Goal: Task Accomplishment & Management: Complete application form

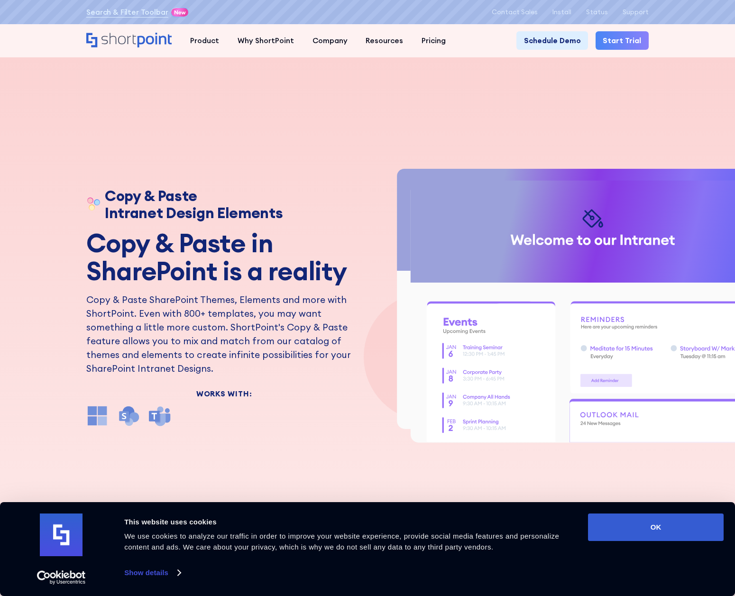
click at [224, 133] on div "Copy & Paste Intranet Design Elements Copy & Paste in SharePoint is a reality C…" at bounding box center [367, 298] width 735 height 596
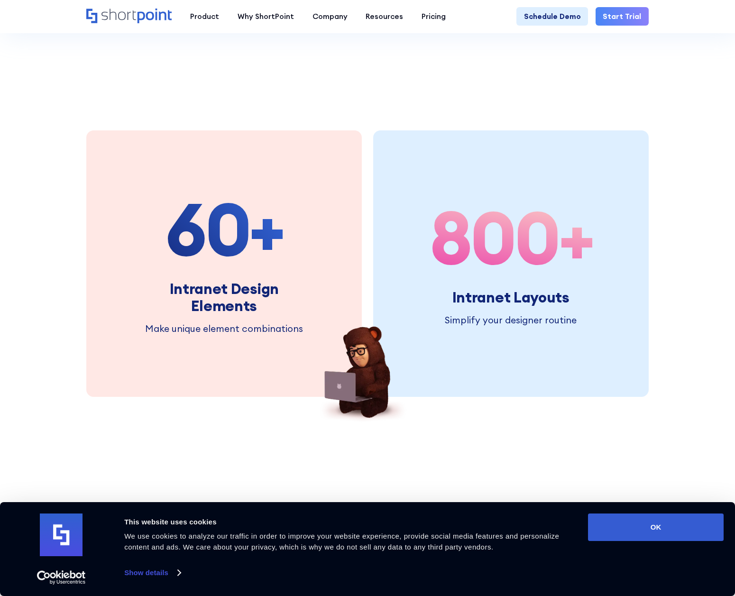
scroll to position [1280, 0]
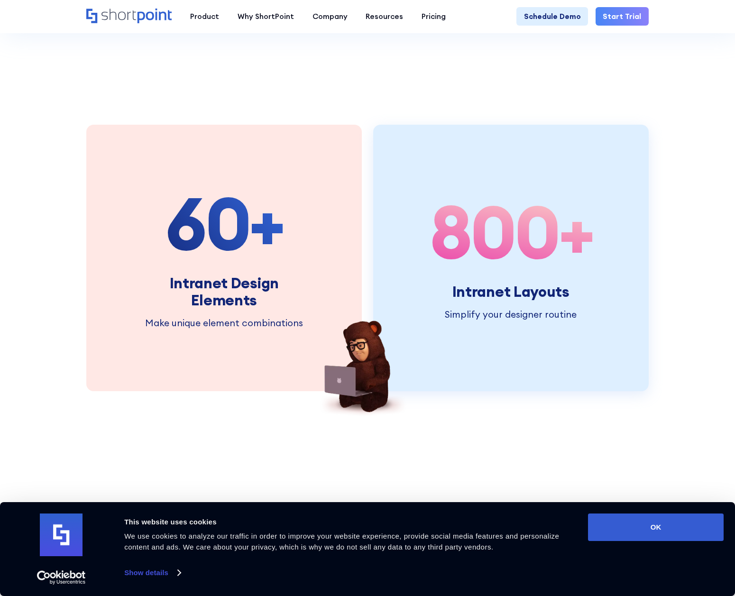
click at [497, 257] on span "800" at bounding box center [494, 231] width 129 height 93
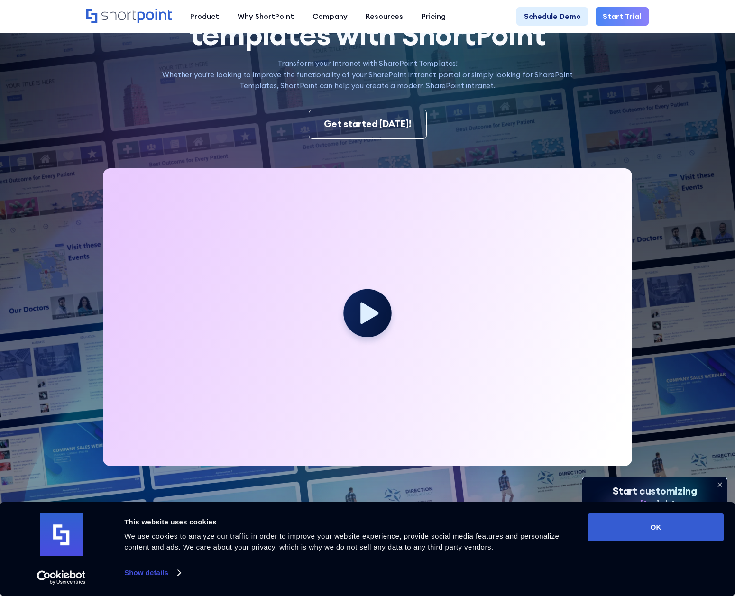
scroll to position [142, 0]
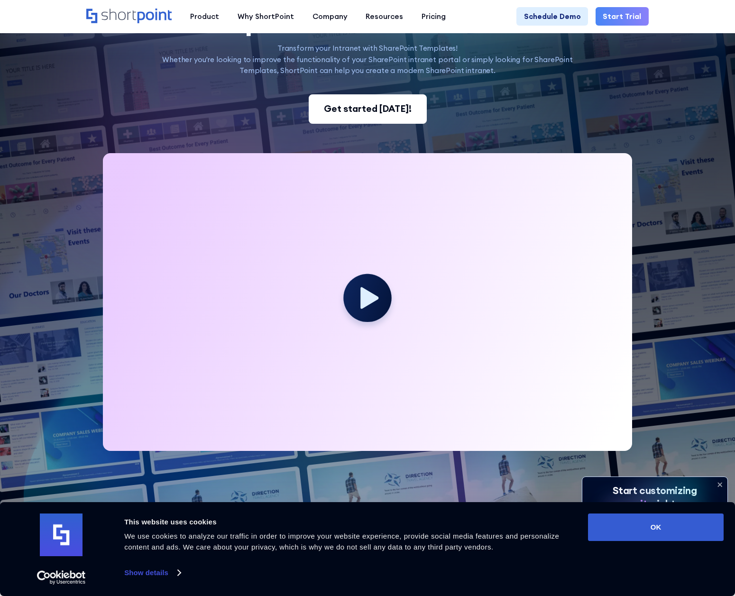
click at [371, 110] on div "Get started today!" at bounding box center [368, 109] width 88 height 14
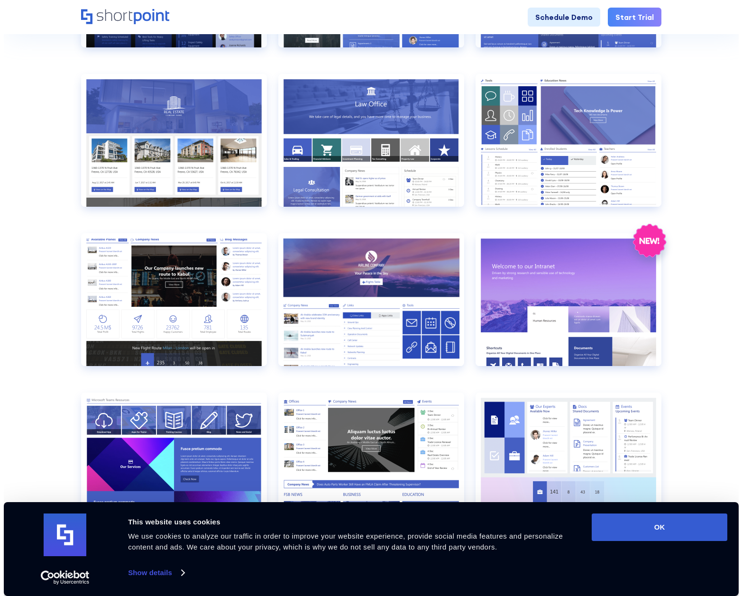
scroll to position [616, 0]
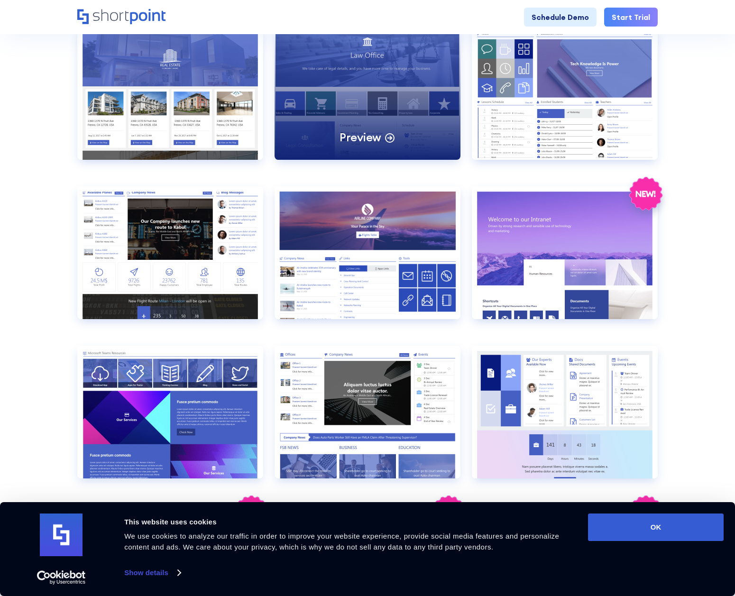
click at [363, 76] on div "Preview" at bounding box center [368, 93] width 186 height 133
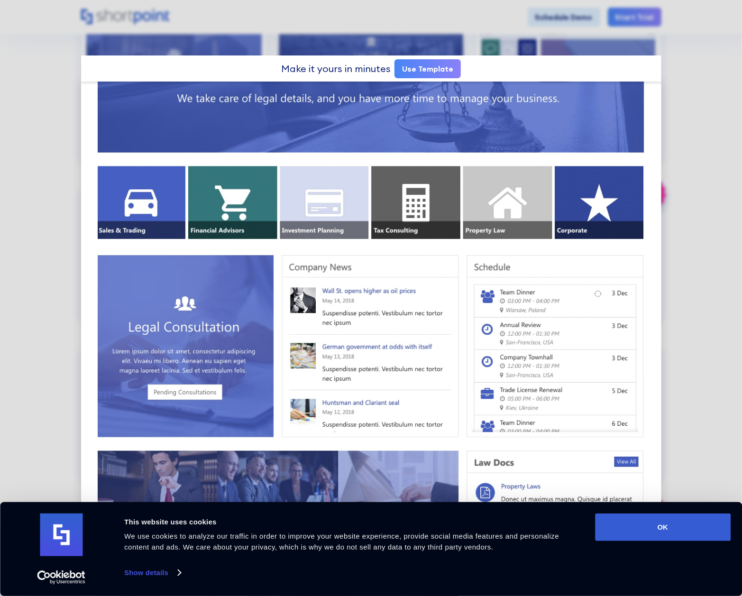
scroll to position [142, 0]
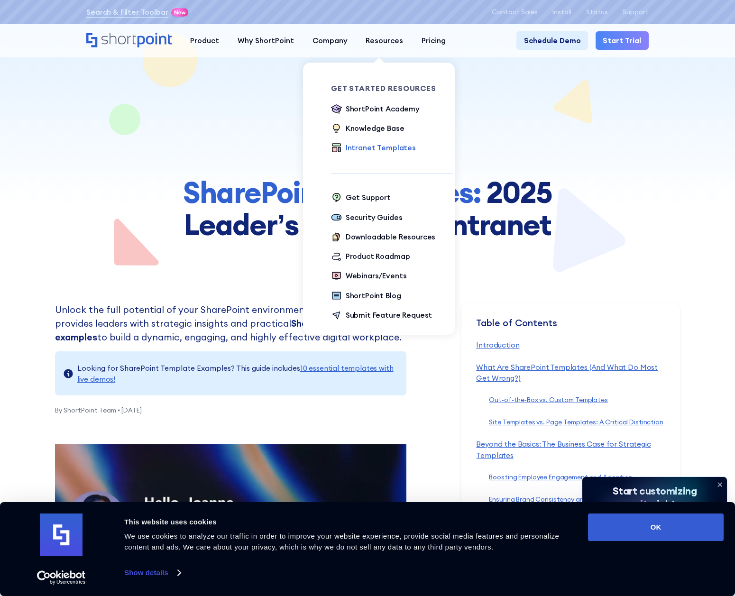
click at [366, 149] on div "Intranet Templates" at bounding box center [381, 147] width 70 height 11
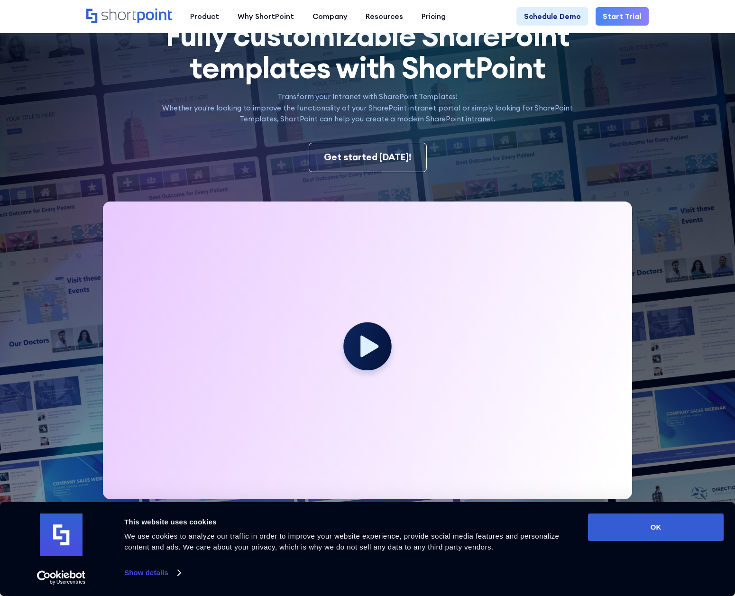
scroll to position [95, 0]
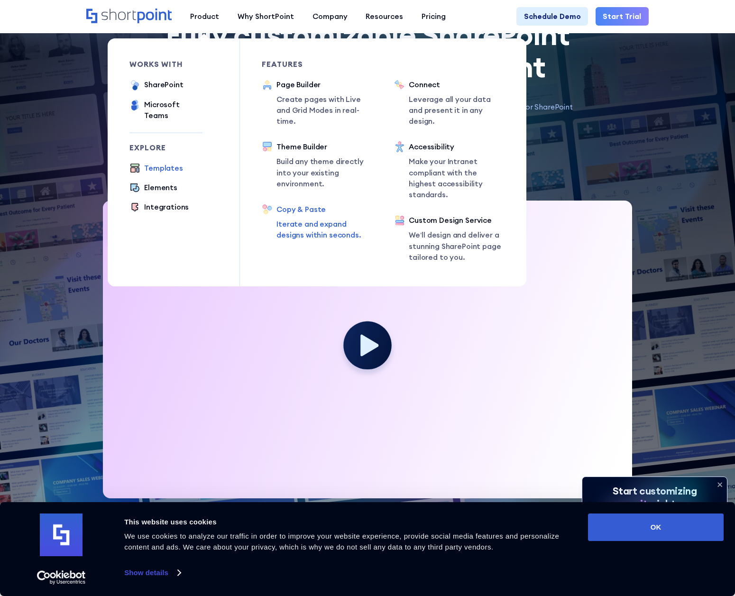
click at [303, 219] on p "Iterate and expand designs within seconds." at bounding box center [324, 230] width 96 height 22
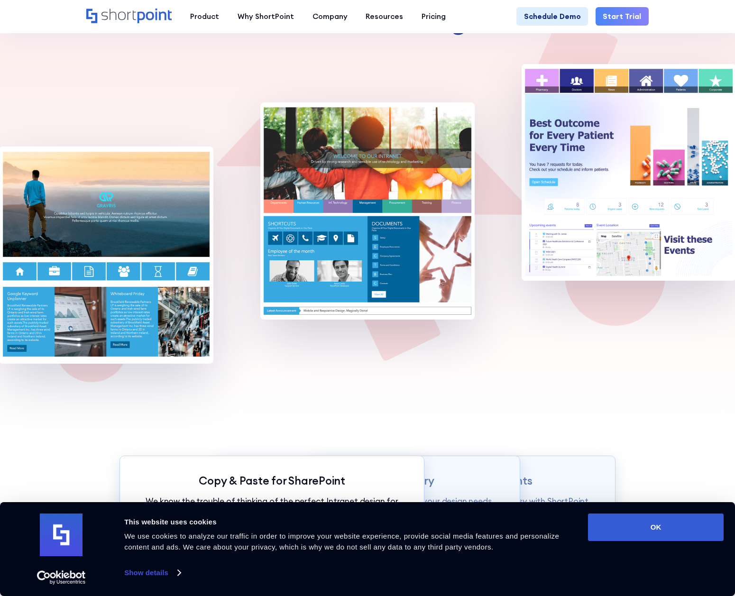
scroll to position [522, 0]
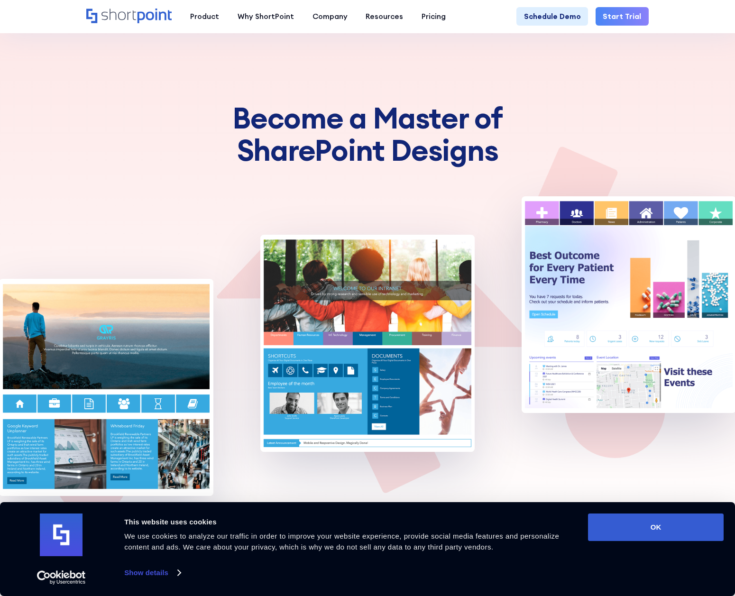
click at [413, 276] on img at bounding box center [367, 343] width 214 height 217
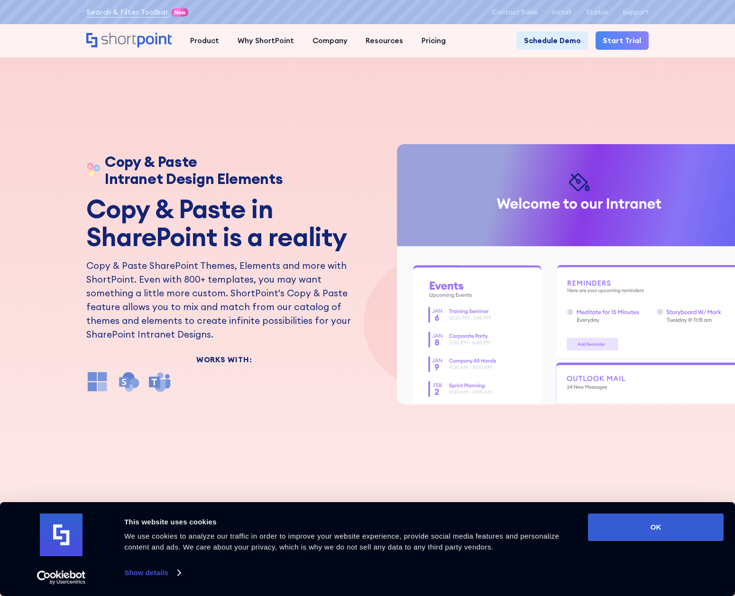
scroll to position [0, 0]
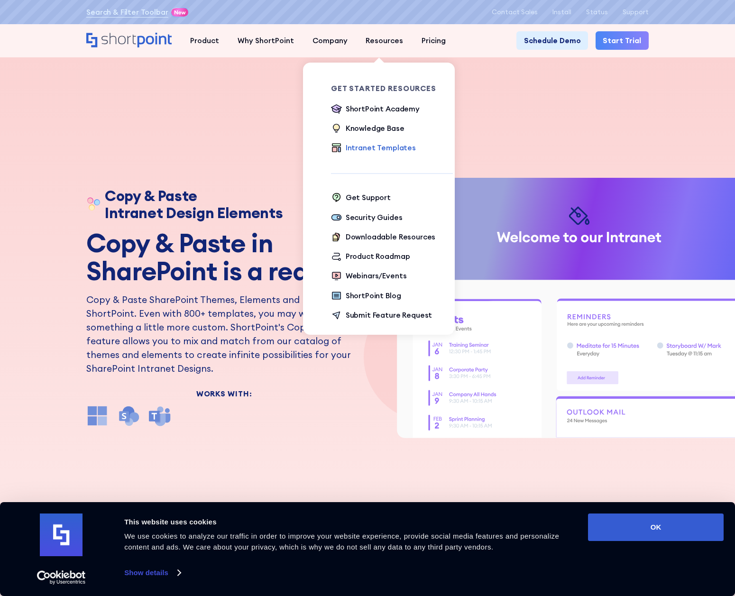
click at [364, 148] on div "Intranet Templates" at bounding box center [381, 147] width 70 height 11
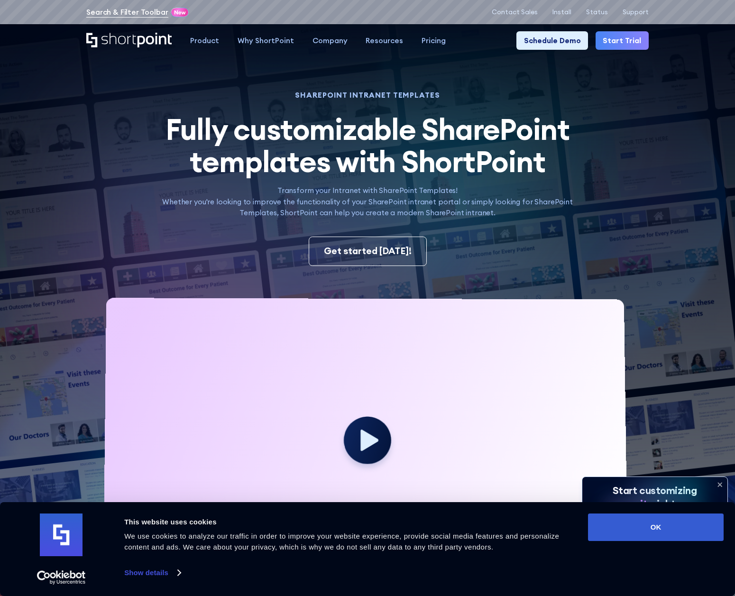
click at [145, 13] on link "Search & Filter Toolbar" at bounding box center [127, 12] width 82 height 11
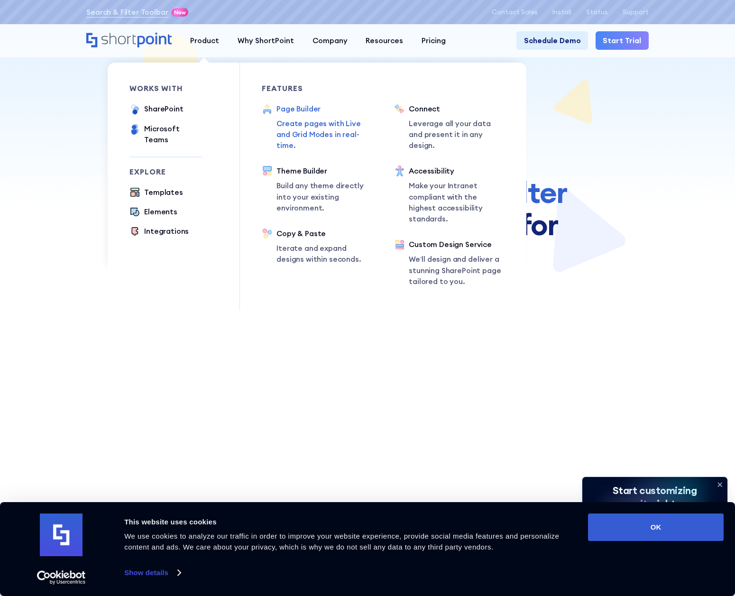
click at [317, 127] on p "Create pages with Live and Grid Modes in real-time." at bounding box center [324, 134] width 96 height 33
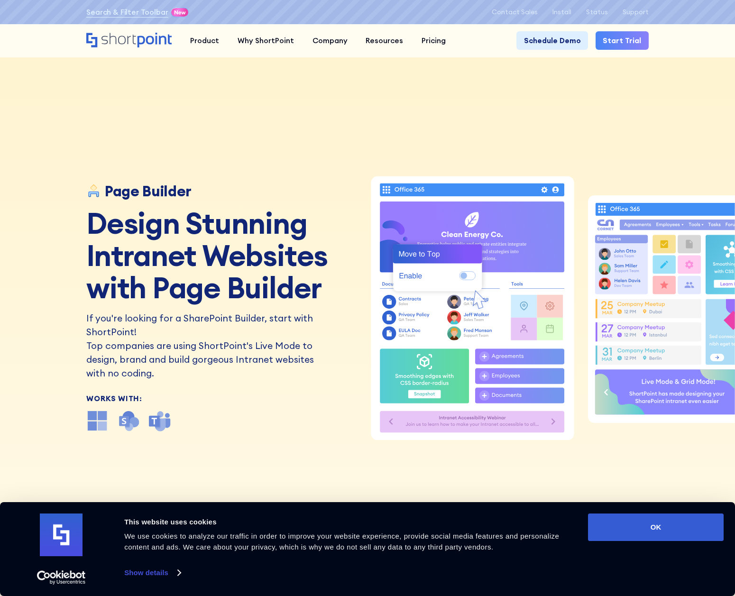
click at [250, 142] on div "Page Builder Design Stunning Intranet Websites with Page Builder If you're look…" at bounding box center [367, 298] width 735 height 596
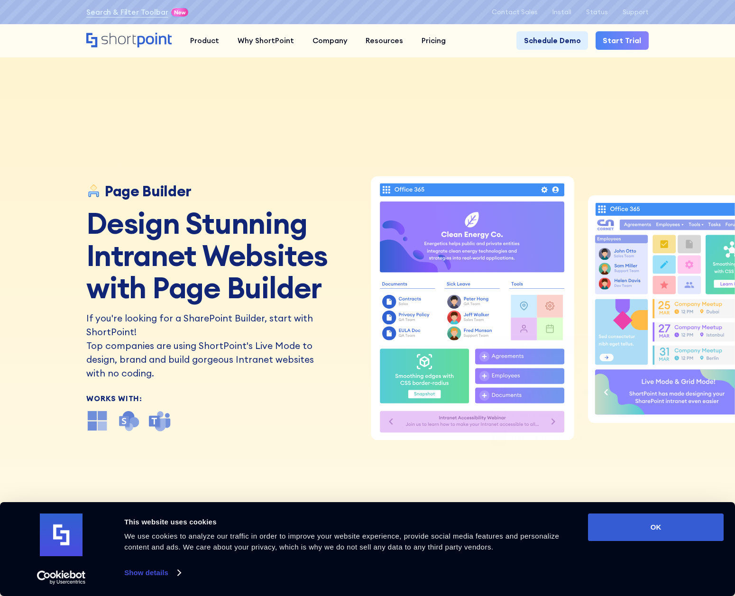
click at [531, 130] on div "Page Builder Design Stunning Intranet Websites with Page Builder If you're look…" at bounding box center [367, 298] width 735 height 596
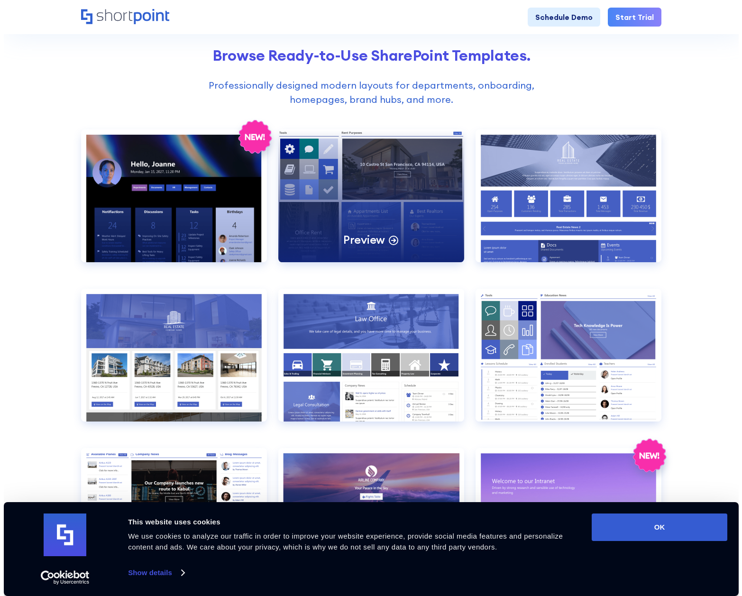
scroll to position [379, 0]
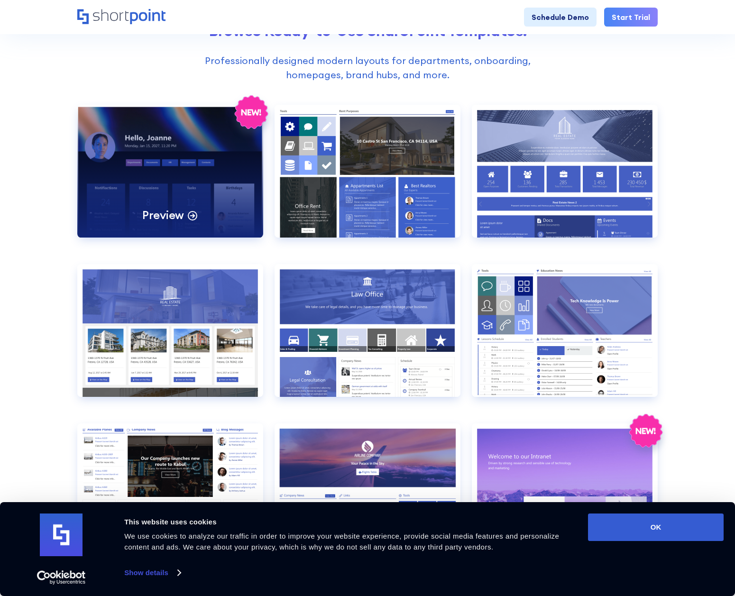
click at [181, 216] on p "Preview" at bounding box center [163, 215] width 42 height 15
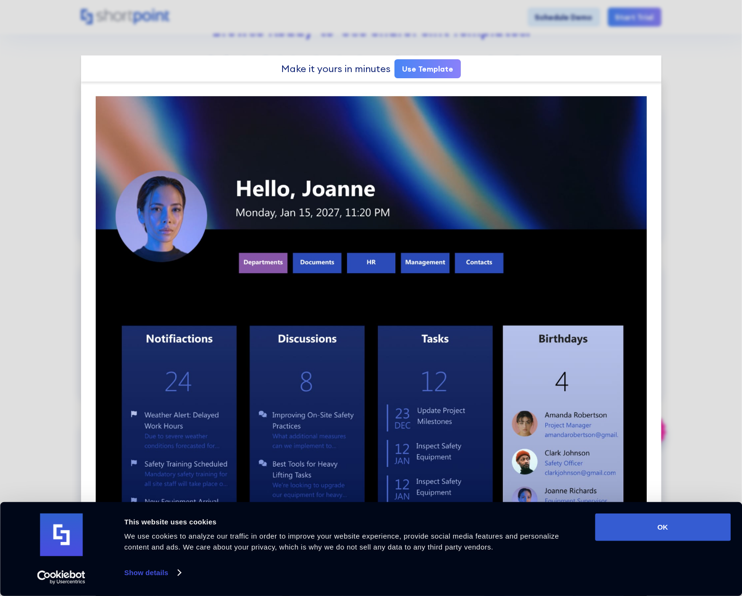
click at [433, 65] on link "Use Template" at bounding box center [428, 68] width 66 height 19
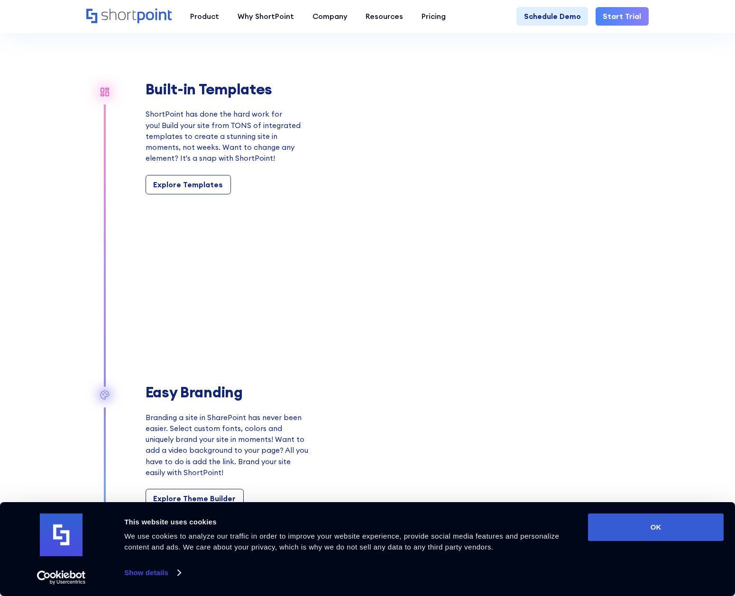
scroll to position [853, 0]
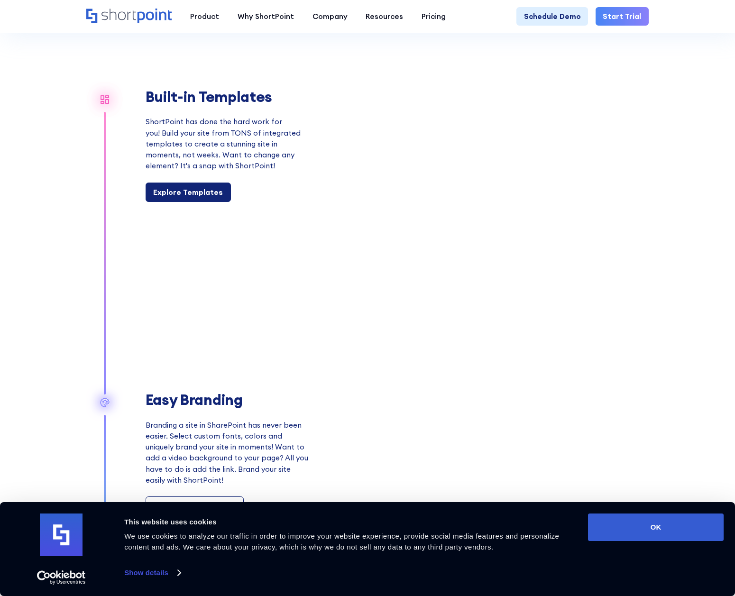
click at [194, 198] on div "Explore Templates" at bounding box center [188, 192] width 70 height 11
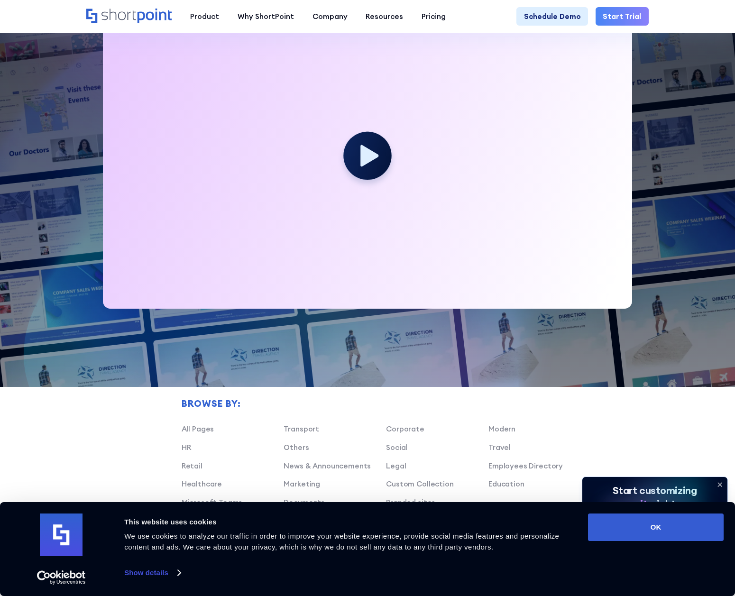
scroll to position [379, 0]
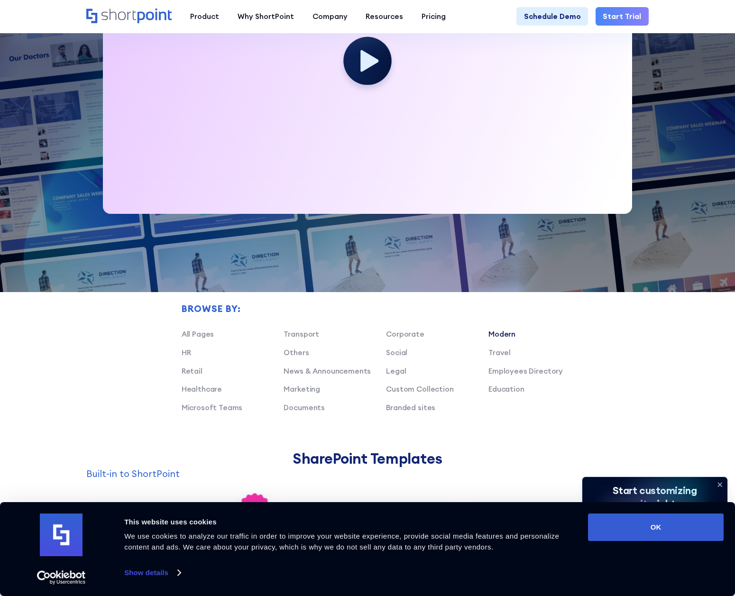
click at [500, 339] on link "Modern" at bounding box center [501, 333] width 27 height 9
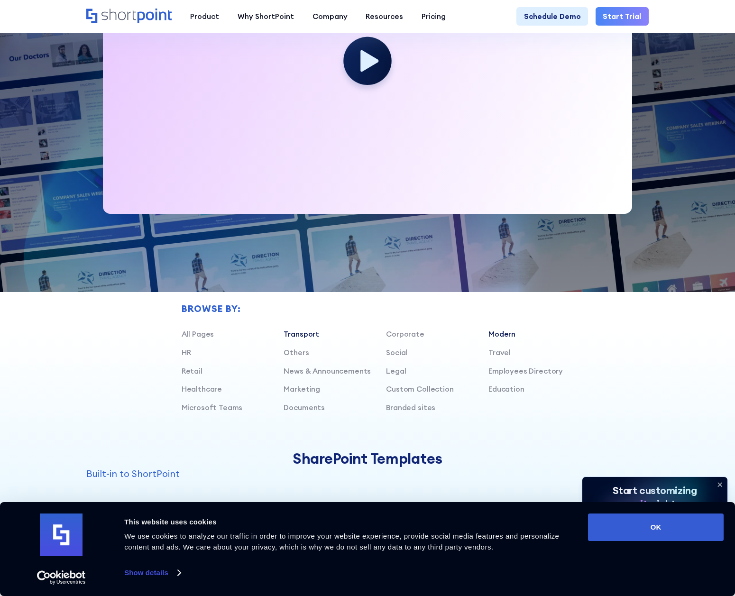
click at [300, 339] on link "Transport" at bounding box center [302, 333] width 36 height 9
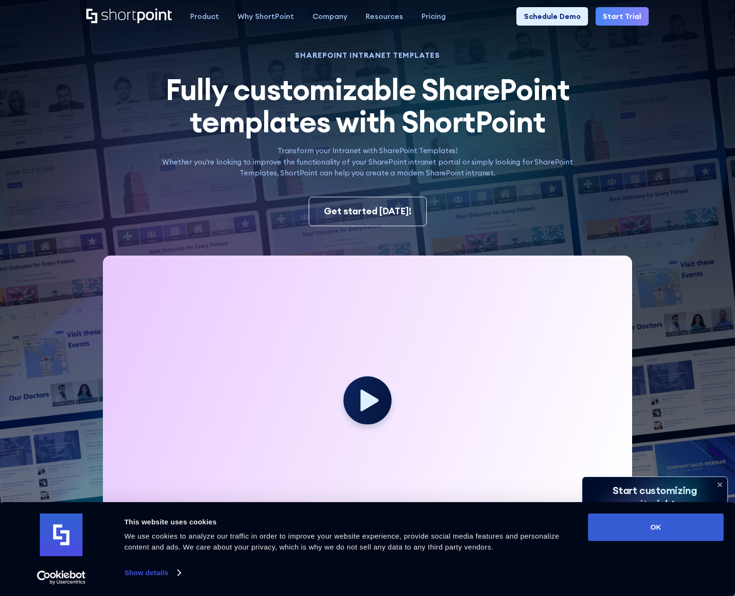
scroll to position [0, 0]
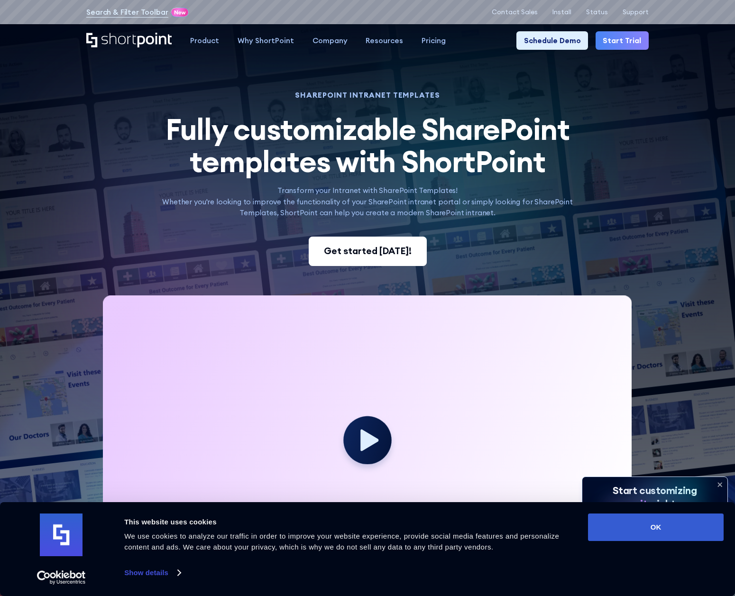
click at [371, 252] on div "Get started today!" at bounding box center [368, 251] width 88 height 14
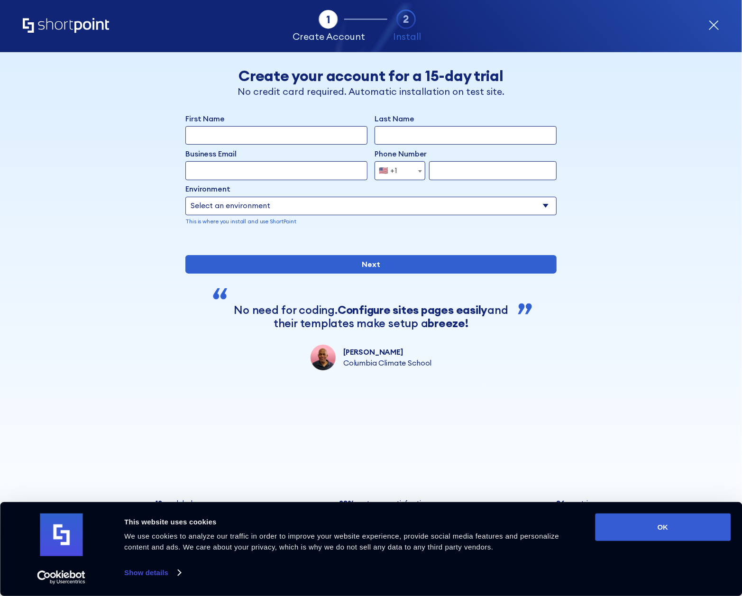
click at [330, 140] on input "First Name" at bounding box center [276, 135] width 182 height 18
type input "[PERSON_NAME]"
click at [522, 143] on input "Last Name" at bounding box center [466, 135] width 182 height 18
type input "[PERSON_NAME]"
click at [319, 174] on input "Business Email" at bounding box center [276, 170] width 182 height 18
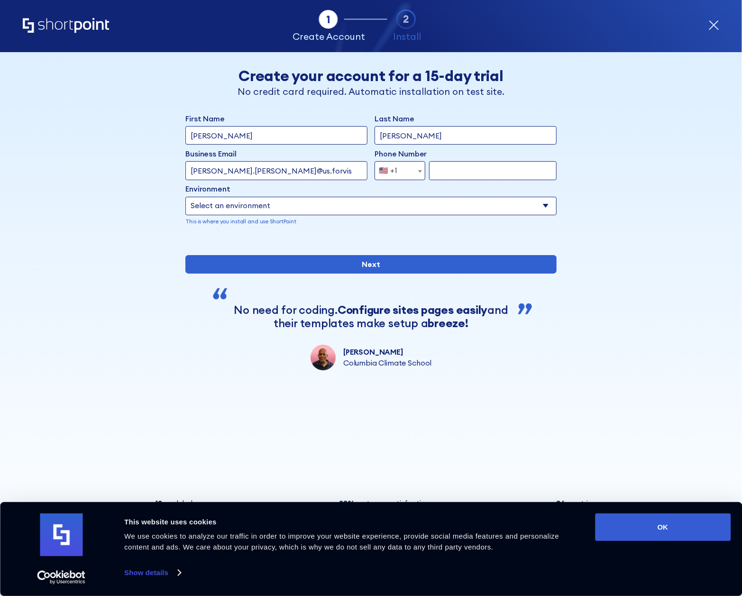
click at [185, 255] on input "Next" at bounding box center [370, 264] width 371 height 18
click at [309, 172] on input "[PERSON_NAME].[PERSON_NAME]@us.forvis" at bounding box center [276, 170] width 182 height 18
type input "[PERSON_NAME][EMAIL_ADDRESS][PERSON_NAME][DOMAIN_NAME]"
click at [492, 174] on input "form" at bounding box center [493, 170] width 128 height 18
click at [305, 205] on select "Select an environment Microsoft 365 SharePoint Online SharePoint 2019 (On-Premi…" at bounding box center [370, 206] width 371 height 18
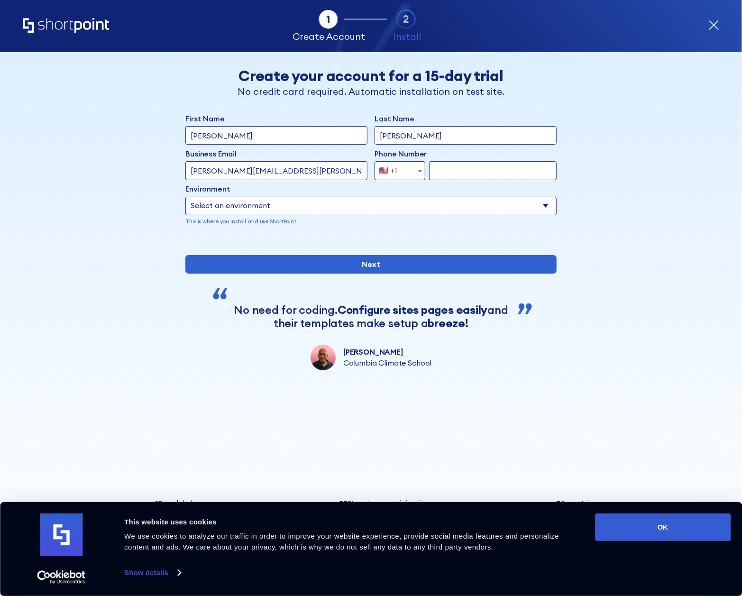
select select "SharePoint Online"
click at [185, 197] on select "Select an environment Microsoft 365 SharePoint Online SharePoint 2019 (On-Premi…" at bounding box center [370, 206] width 371 height 18
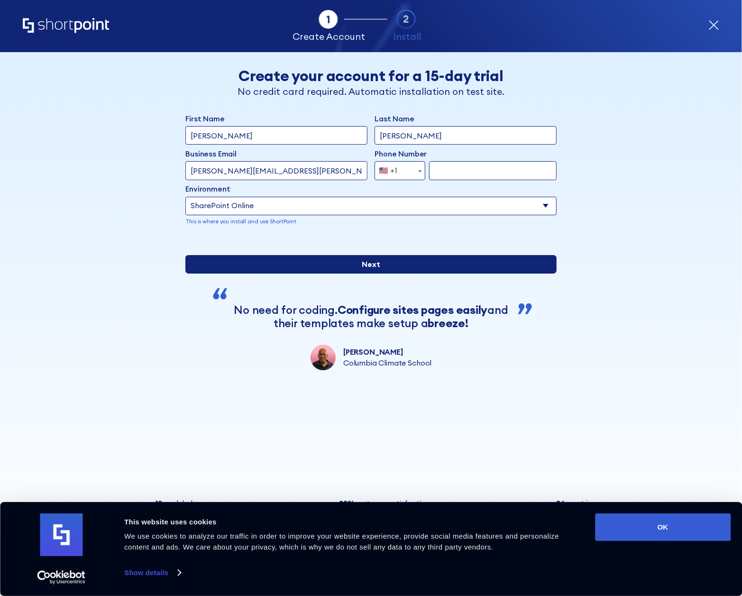
click at [373, 274] on input "Next" at bounding box center [370, 264] width 371 height 18
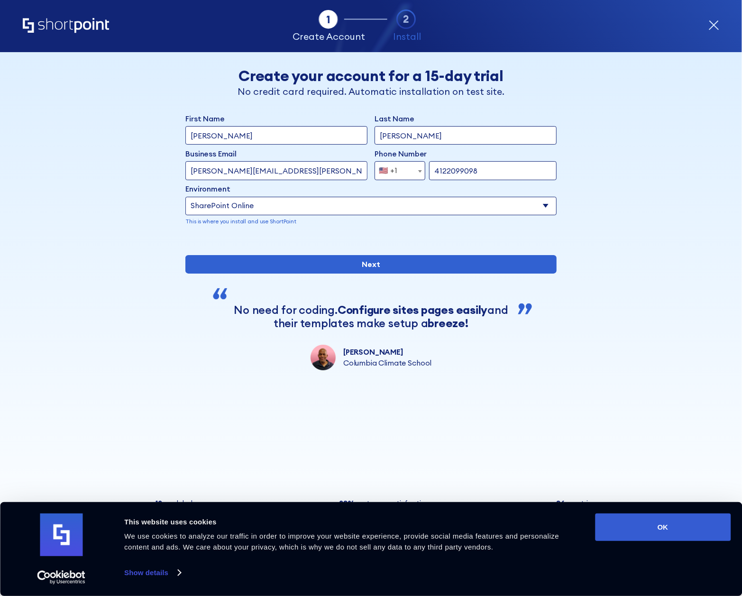
drag, startPoint x: 483, startPoint y: 171, endPoint x: 435, endPoint y: 169, distance: 47.9
click at [435, 169] on input "4122099098" at bounding box center [493, 170] width 128 height 18
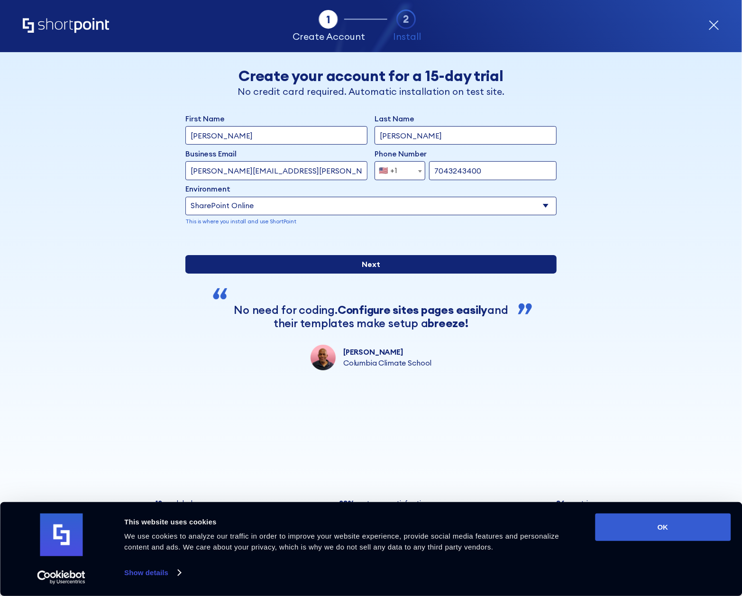
type input "7043243400"
click at [365, 274] on input "Next" at bounding box center [370, 264] width 371 height 18
